Goal: Task Accomplishment & Management: Use online tool/utility

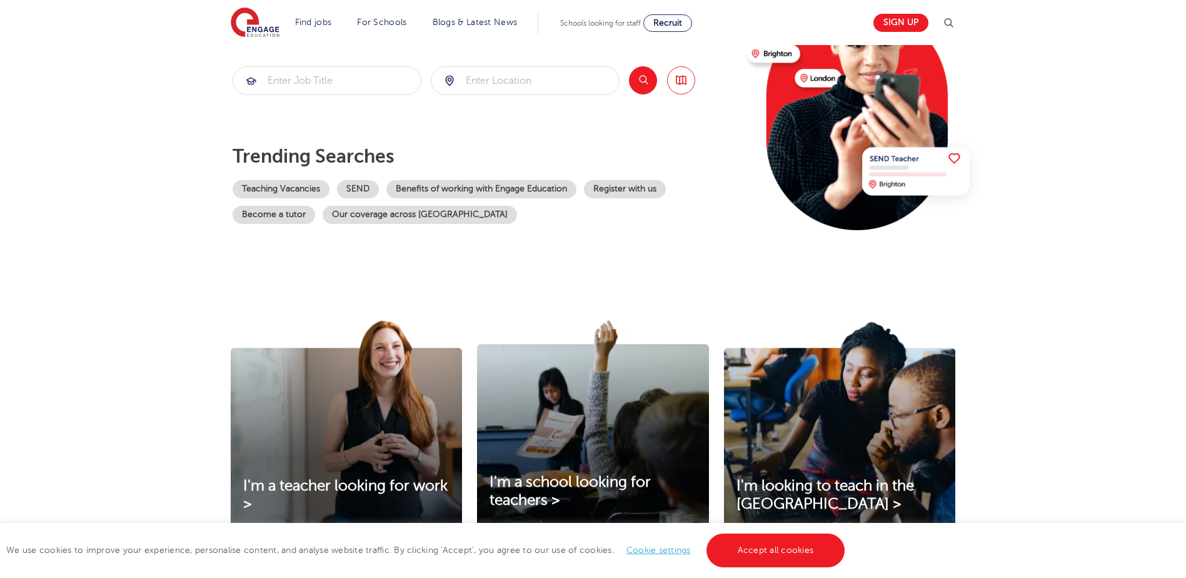
scroll to position [188, 0]
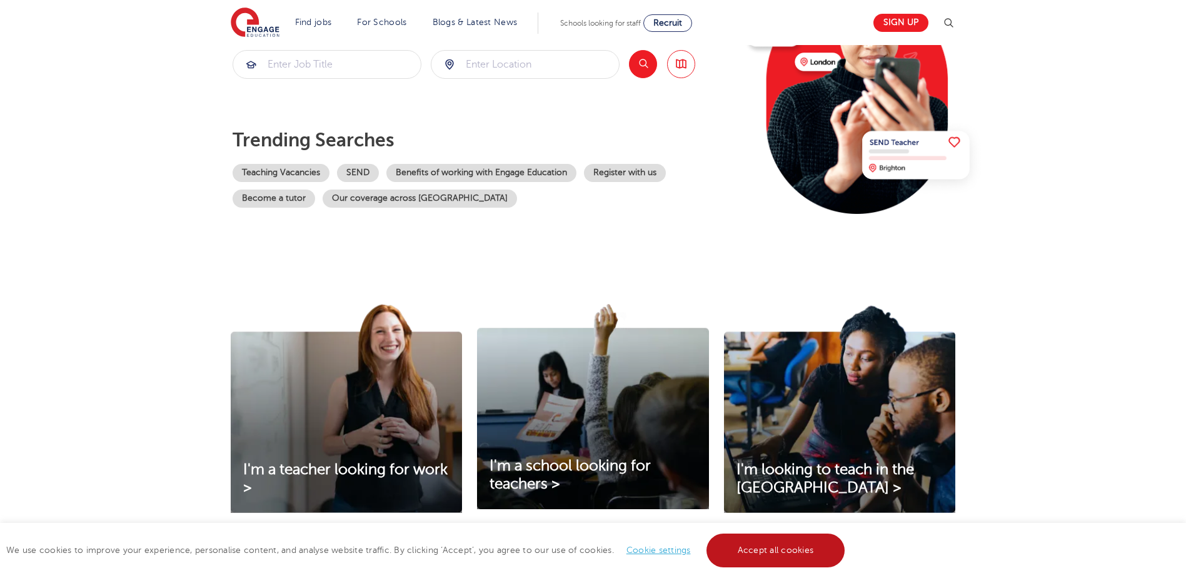
click at [793, 550] on link "Accept all cookies" at bounding box center [776, 550] width 139 height 34
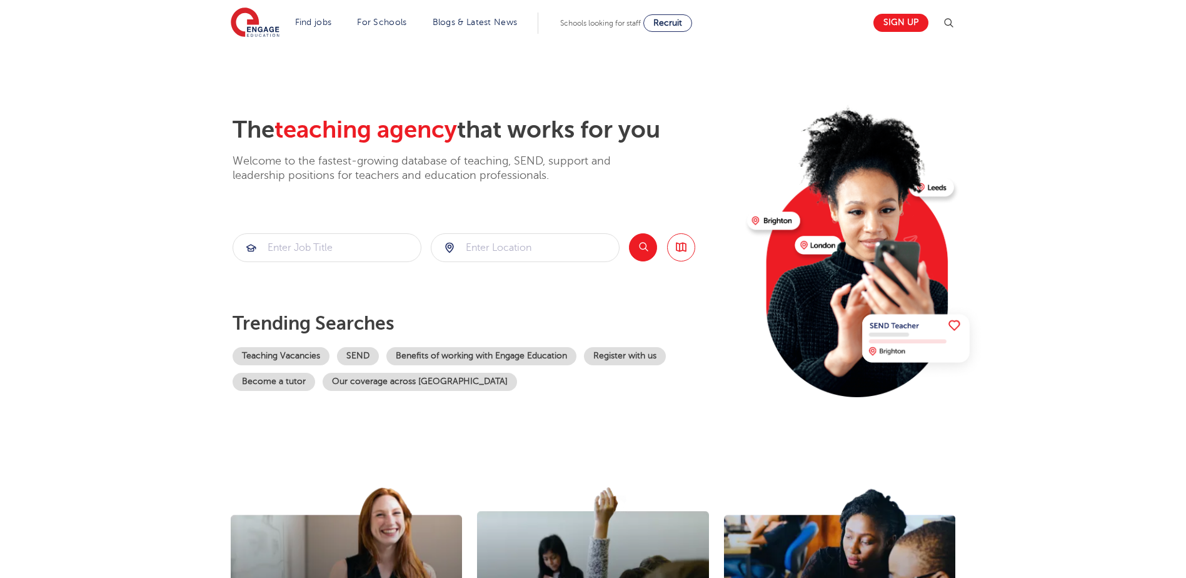
scroll to position [0, 0]
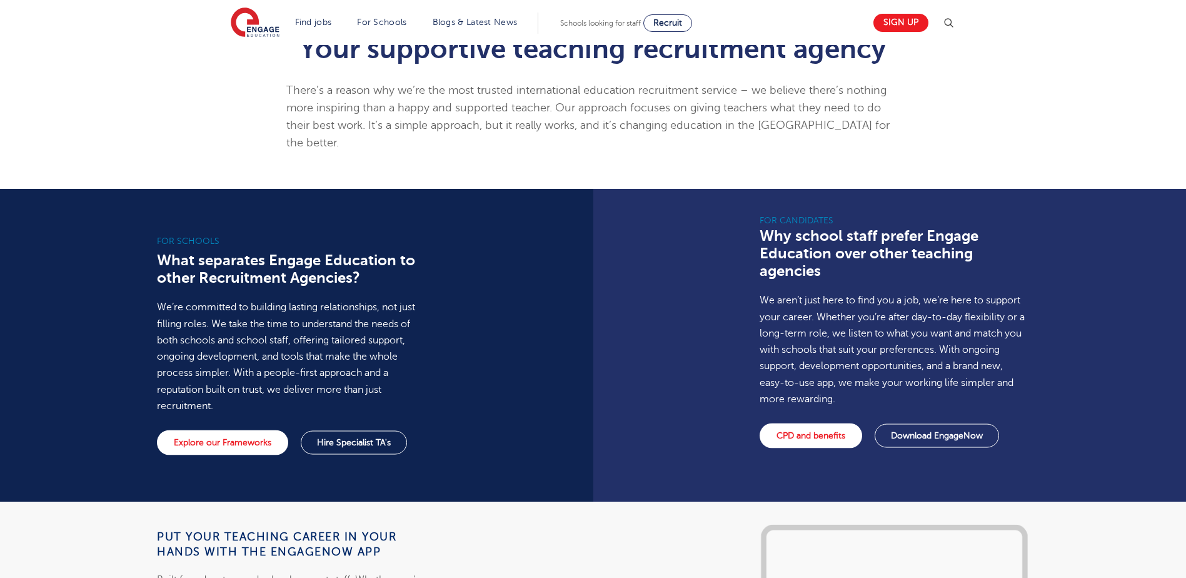
scroll to position [375, 0]
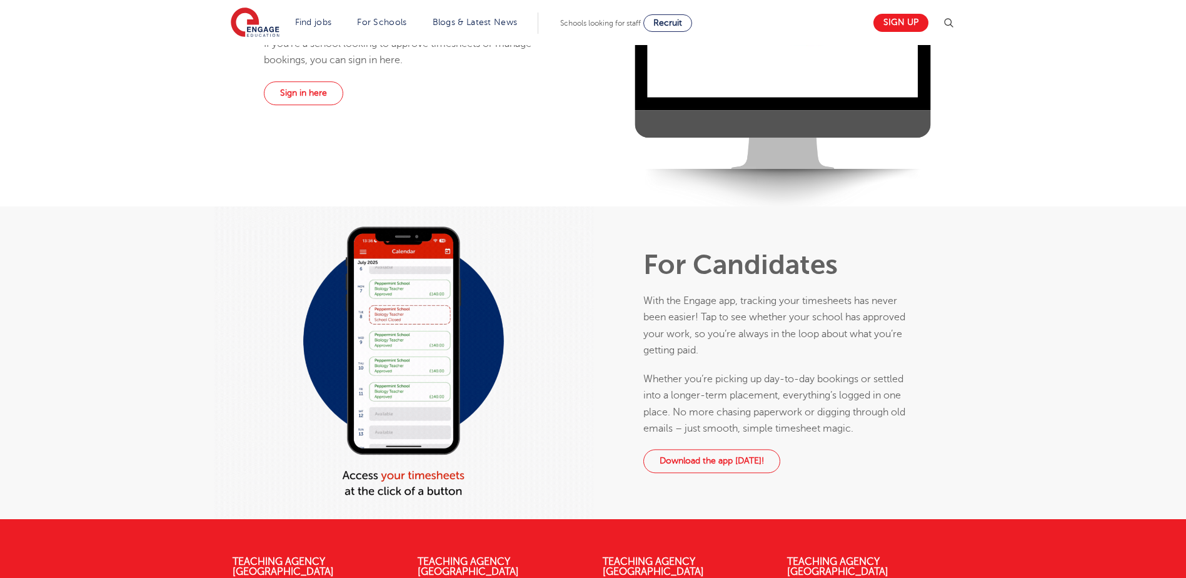
scroll to position [365, 0]
